Goal: Task Accomplishment & Management: Manage account settings

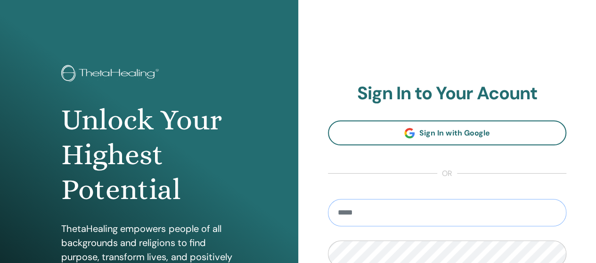
click at [497, 209] on input "email" at bounding box center [447, 212] width 239 height 27
type input "**********"
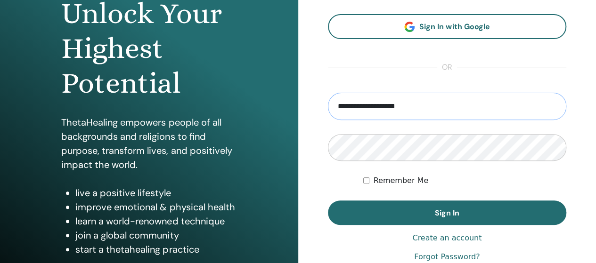
scroll to position [124, 0]
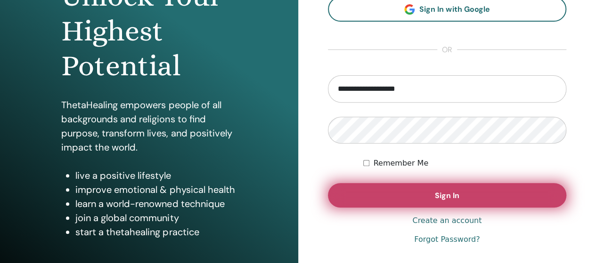
click at [448, 199] on span "Sign In" at bounding box center [447, 196] width 24 height 10
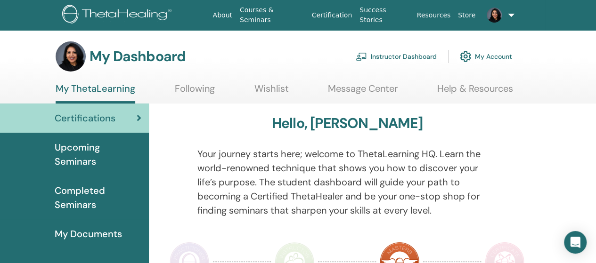
click at [504, 13] on link at bounding box center [498, 15] width 38 height 30
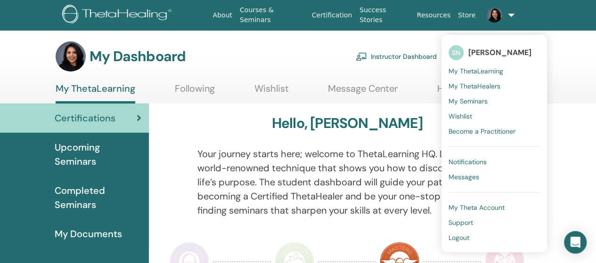
click at [460, 240] on span "Logout" at bounding box center [458, 238] width 21 height 8
